Goal: Check status: Check status

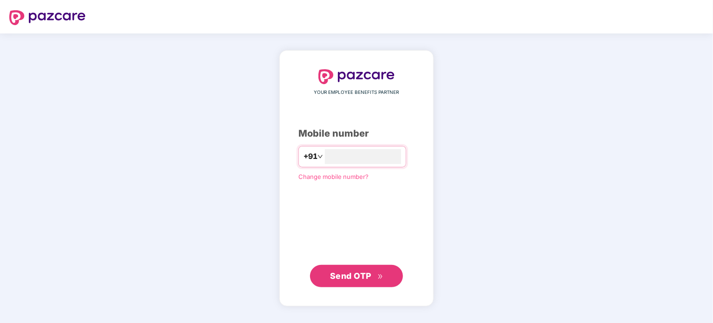
type input "**********"
click at [374, 282] on span "Send OTP" at bounding box center [356, 276] width 53 height 13
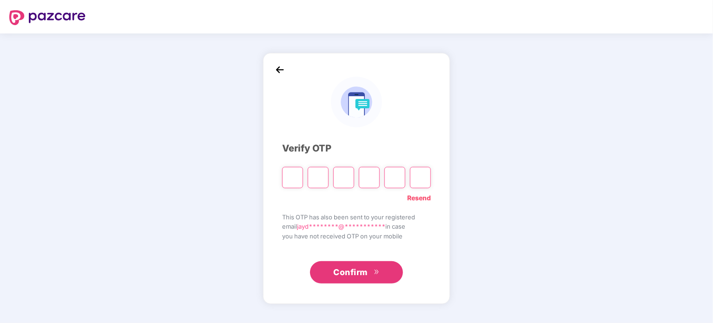
type input "*"
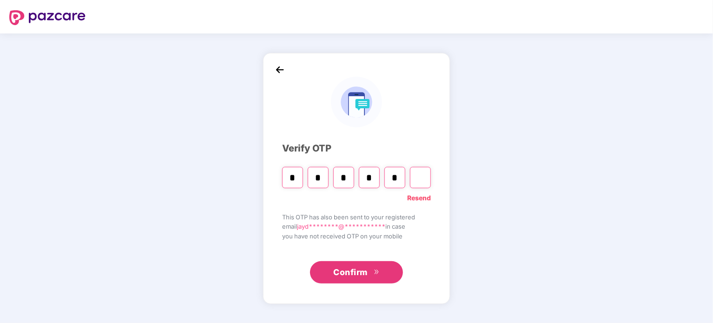
type input "*"
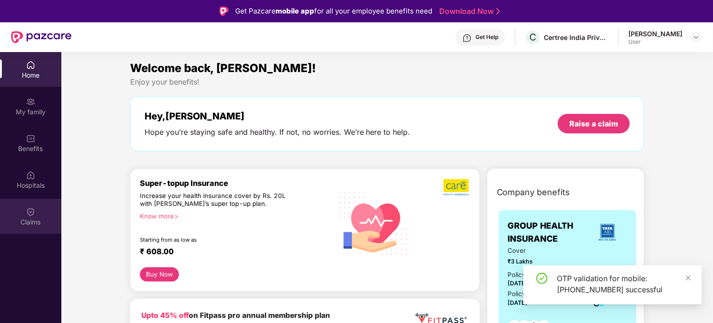
click at [40, 222] on div "Claims" at bounding box center [30, 222] width 61 height 9
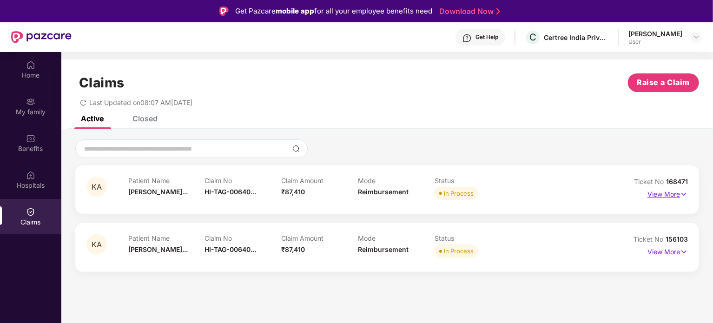
click at [680, 196] on img at bounding box center [684, 194] width 8 height 10
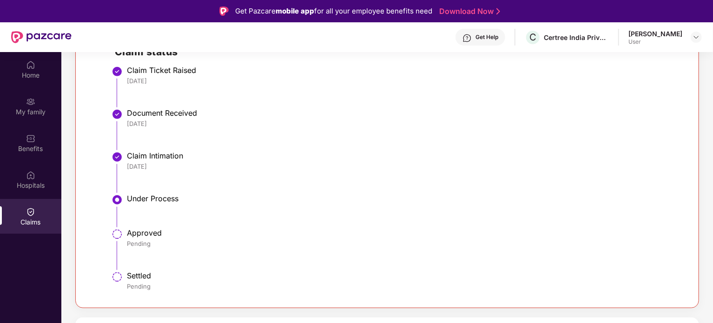
scroll to position [52, 0]
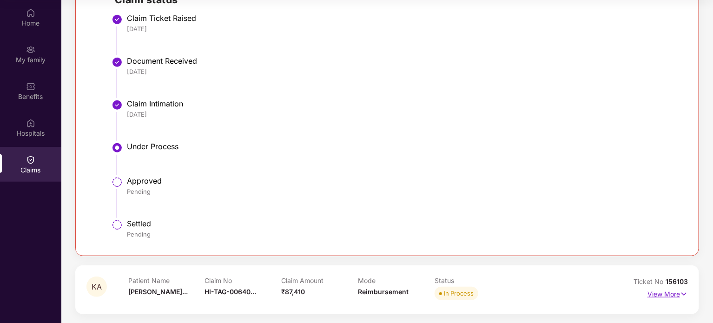
click at [682, 294] on img at bounding box center [684, 294] width 8 height 10
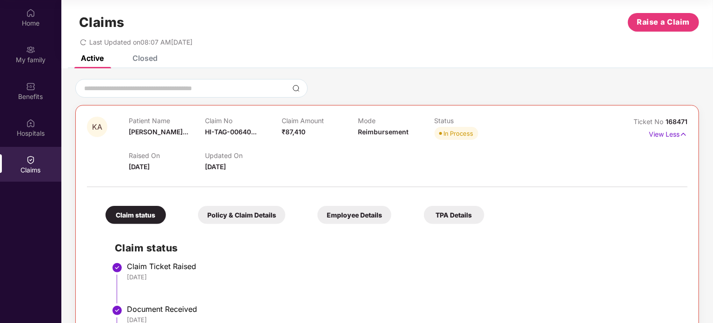
scroll to position [0, 0]
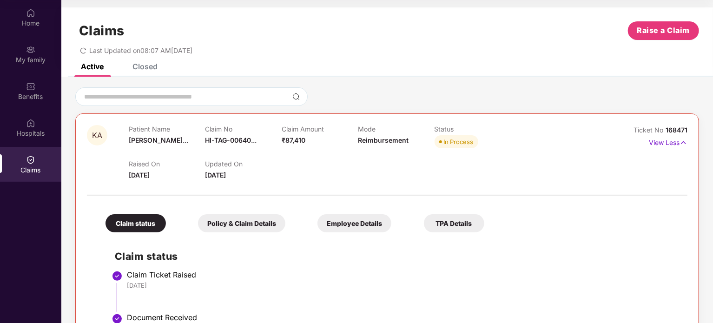
click at [674, 128] on span "168471" at bounding box center [677, 130] width 22 height 8
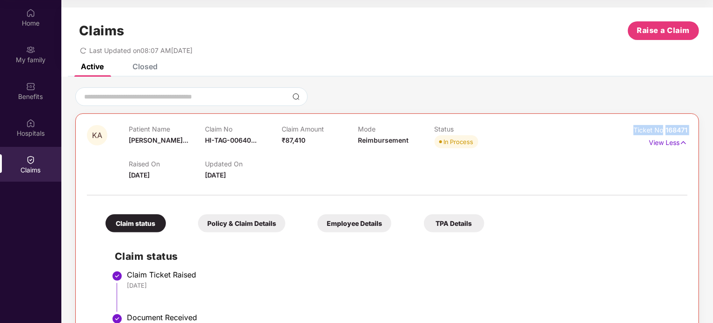
click at [674, 128] on span "168471" at bounding box center [677, 130] width 22 height 8
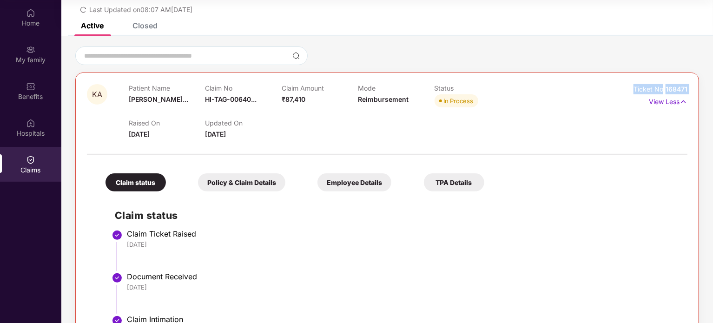
scroll to position [41, 0]
click at [278, 190] on div "Policy & Claim Details" at bounding box center [241, 182] width 87 height 18
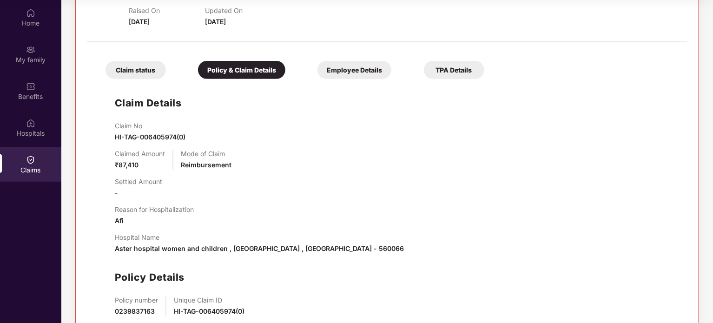
scroll to position [150, 0]
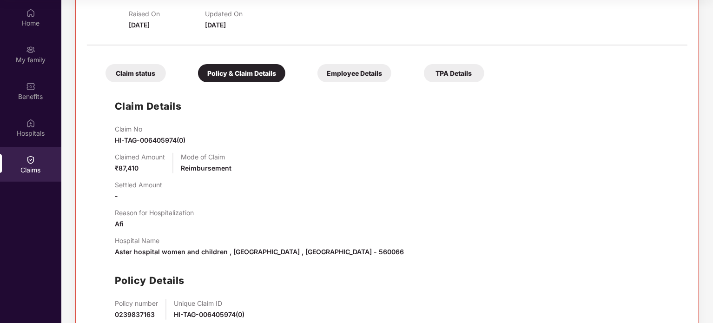
click at [341, 72] on div "Employee Details" at bounding box center [355, 73] width 74 height 18
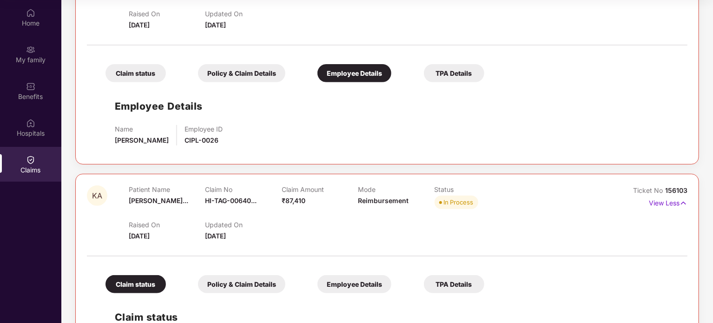
click at [137, 73] on div "Claim status" at bounding box center [136, 73] width 60 height 18
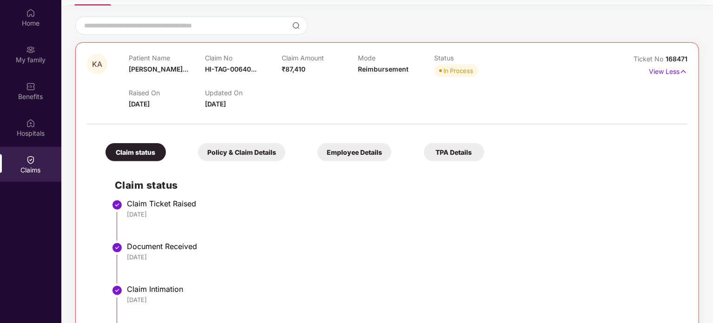
scroll to position [0, 0]
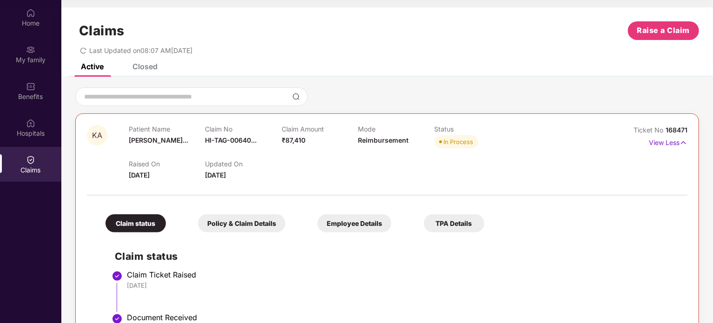
click at [149, 72] on div "Closed" at bounding box center [138, 66] width 39 height 20
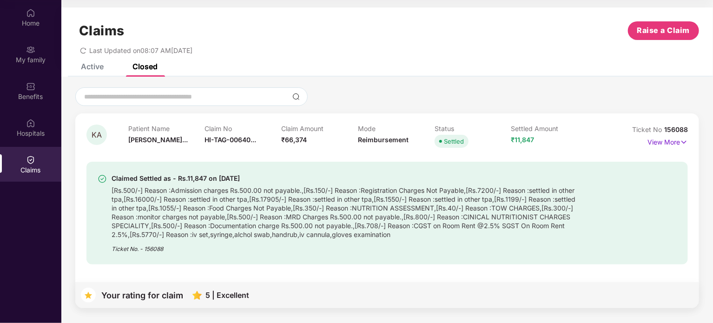
click at [91, 66] on div "Active" at bounding box center [92, 66] width 23 height 9
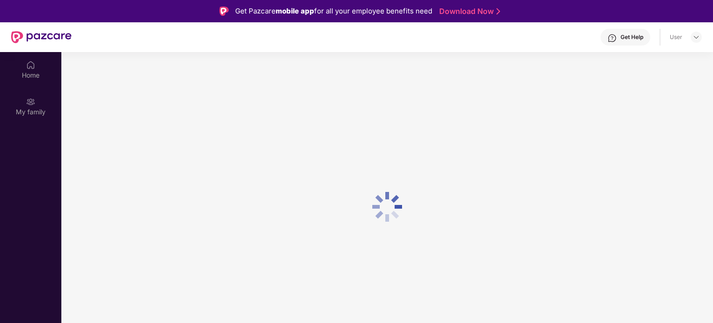
scroll to position [52, 0]
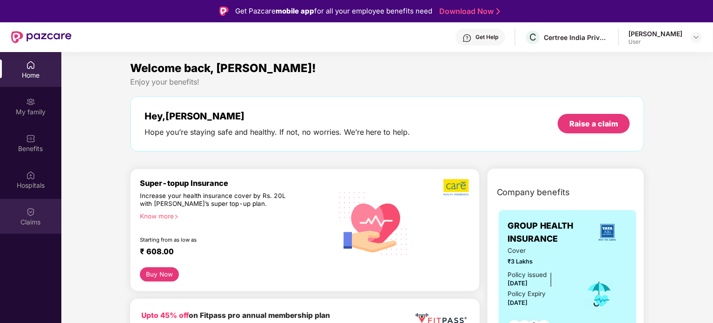
click at [15, 226] on div "Claims" at bounding box center [30, 216] width 61 height 35
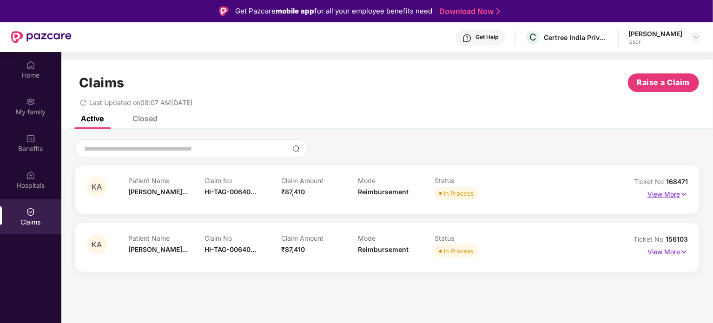
click at [666, 194] on p "View More" at bounding box center [668, 193] width 40 height 13
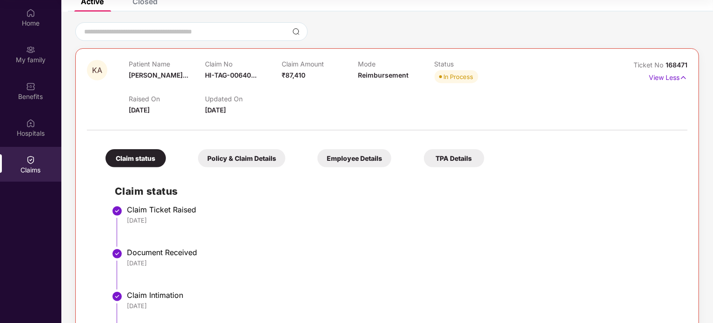
scroll to position [66, 0]
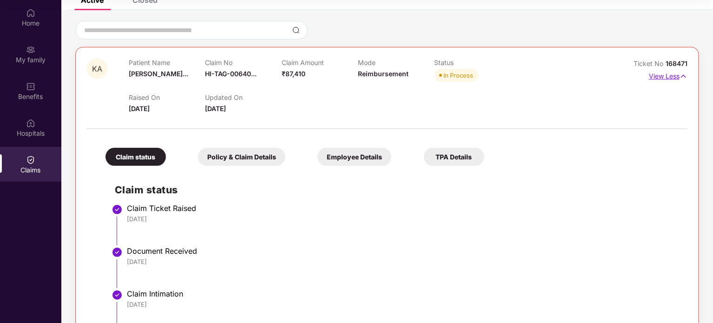
click at [677, 78] on p "View Less" at bounding box center [668, 75] width 39 height 13
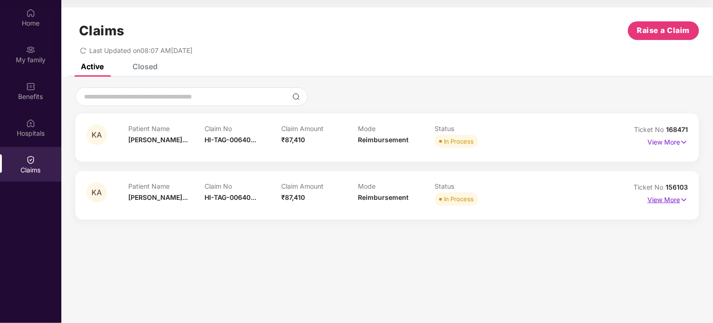
click at [669, 199] on p "View More" at bounding box center [668, 198] width 40 height 13
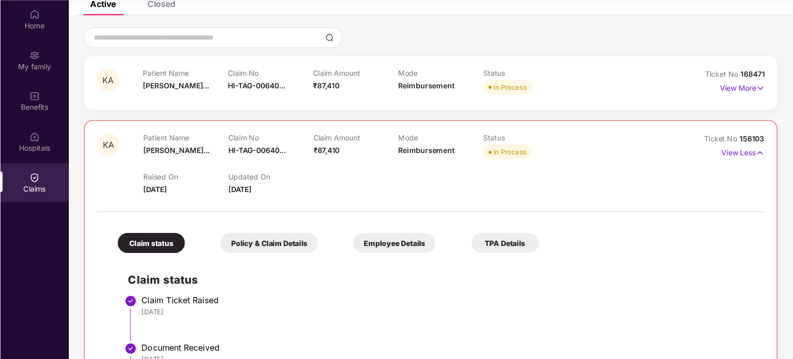
scroll to position [62, 0]
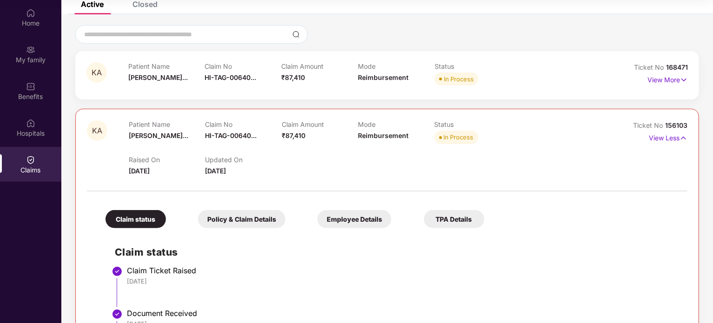
click at [608, 286] on li "Claim Ticket Raised 02 Jul 2025" at bounding box center [397, 290] width 564 height 43
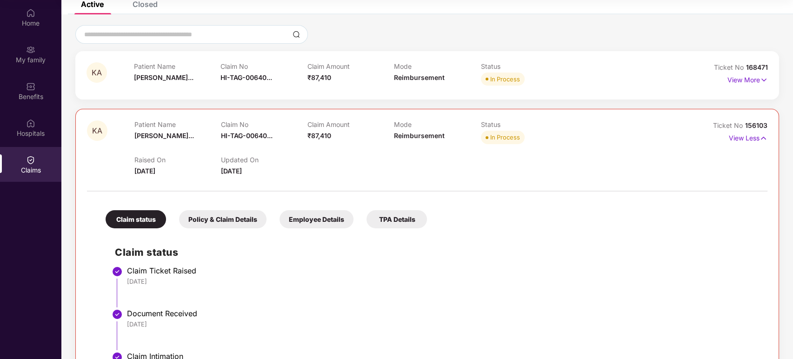
scroll to position [0, 0]
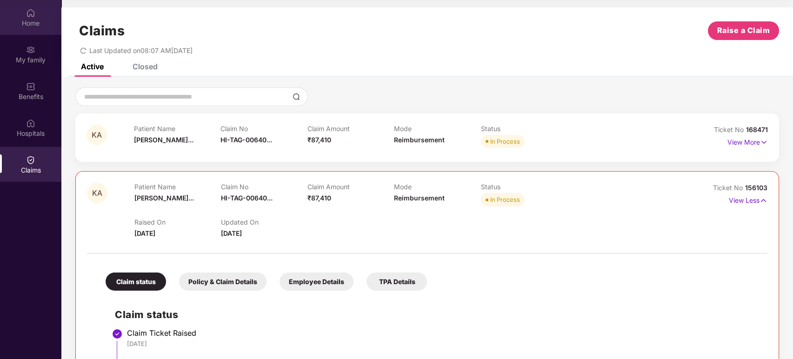
click at [33, 23] on div "Home" at bounding box center [30, 23] width 61 height 9
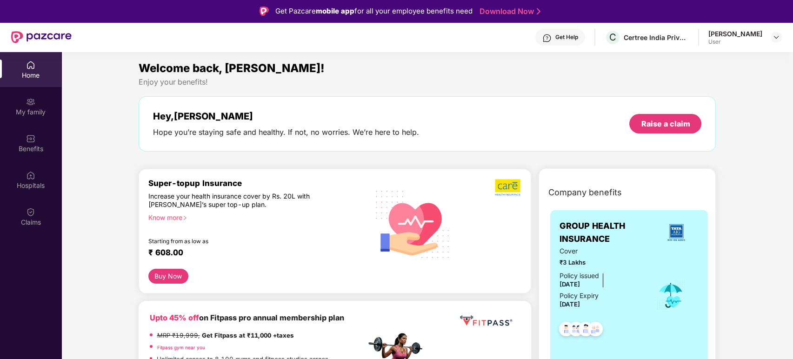
click at [578, 39] on div "Get Help" at bounding box center [566, 36] width 23 height 7
click at [713, 39] on div "User" at bounding box center [735, 41] width 54 height 7
click at [713, 35] on img at bounding box center [775, 36] width 7 height 7
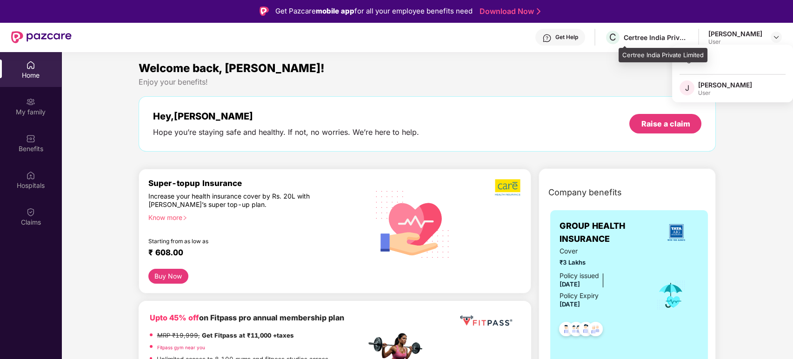
click at [638, 40] on div "Certree India Private Limited" at bounding box center [655, 37] width 65 height 9
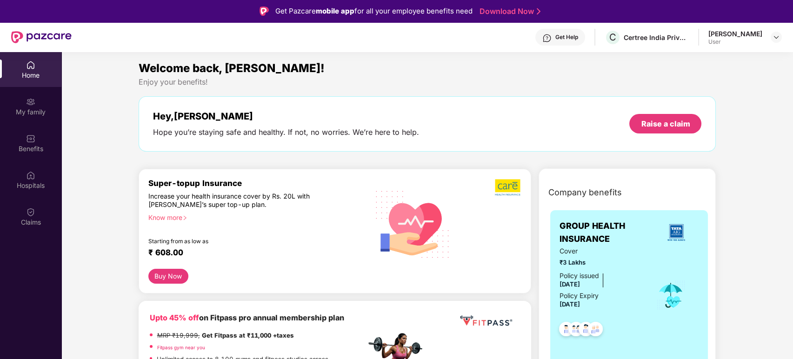
click at [572, 38] on div "Get Help" at bounding box center [566, 36] width 23 height 7
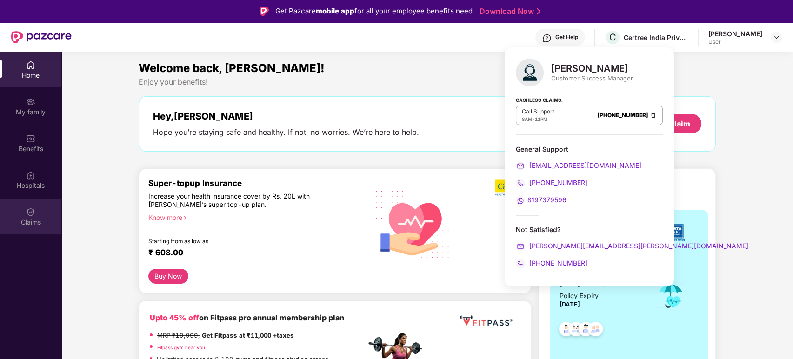
click at [26, 225] on div "Claims" at bounding box center [30, 222] width 61 height 9
